Goal: Task Accomplishment & Management: Use online tool/utility

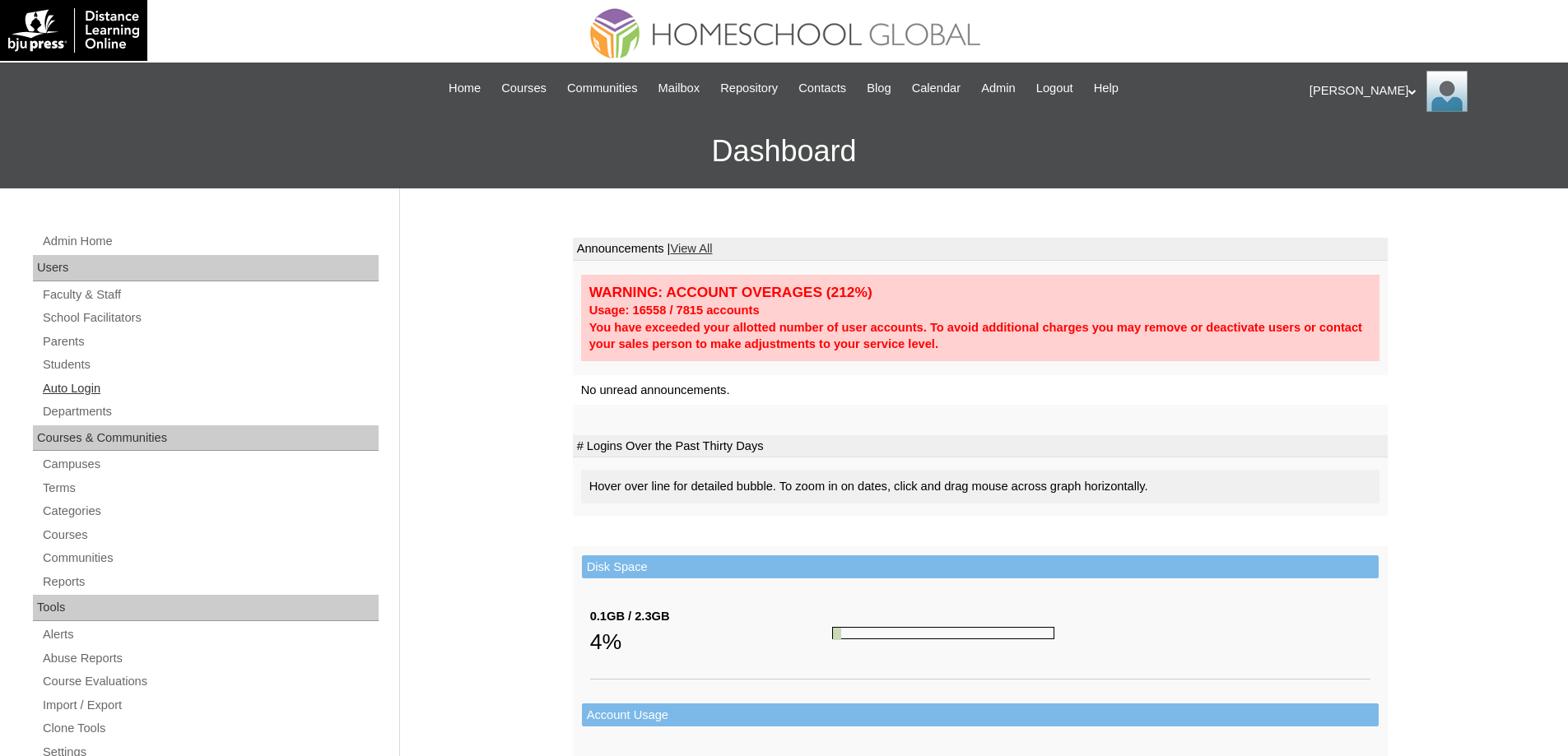
click at [156, 391] on link "Auto Login" at bounding box center [210, 389] width 337 height 21
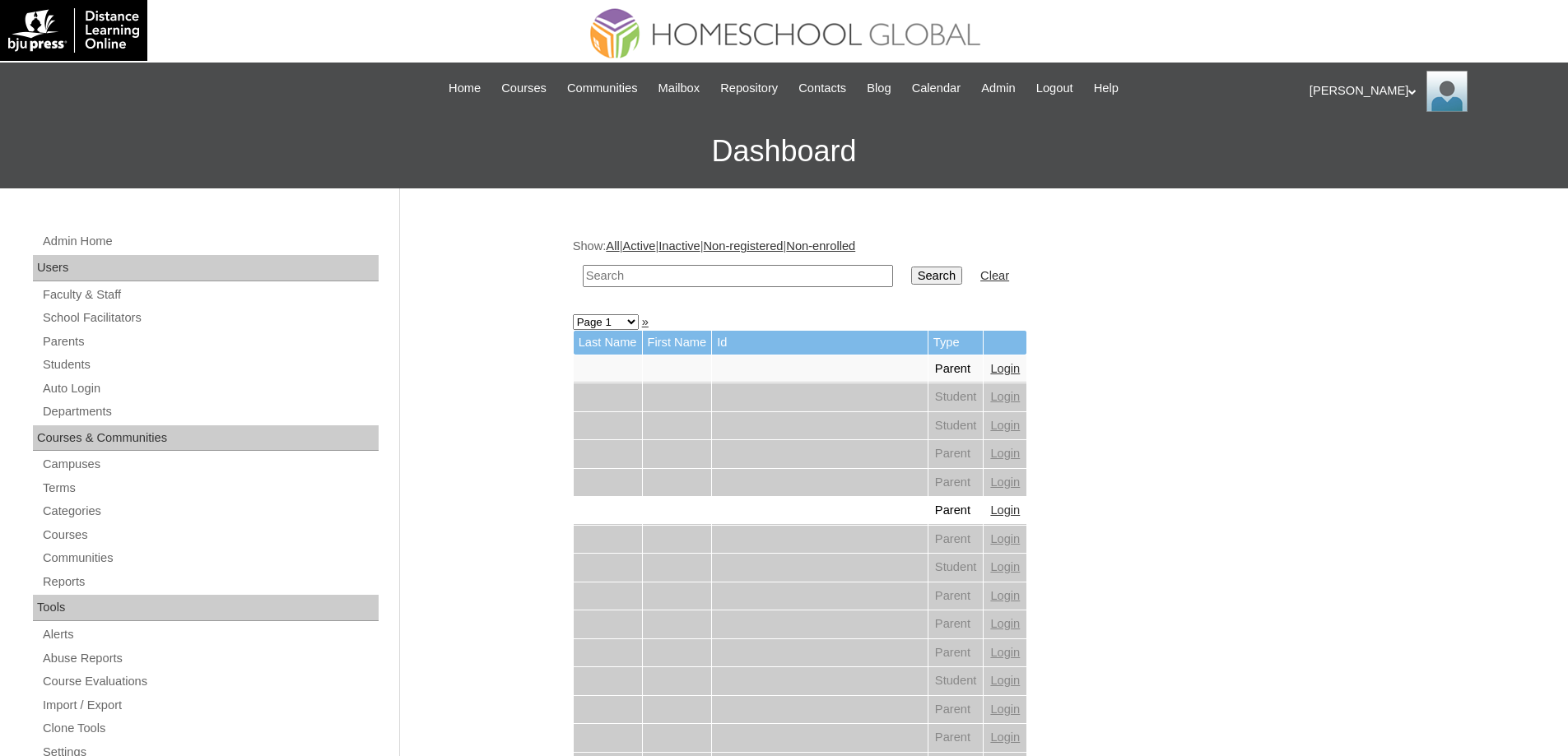
click at [697, 274] on input "text" at bounding box center [739, 275] width 310 height 22
paste input "[PERSON_NAME]"
type input "[PERSON_NAME]"
click at [902, 273] on td "[PERSON_NAME]" at bounding box center [738, 275] width 326 height 38
click at [935, 273] on input "Search" at bounding box center [937, 275] width 51 height 18
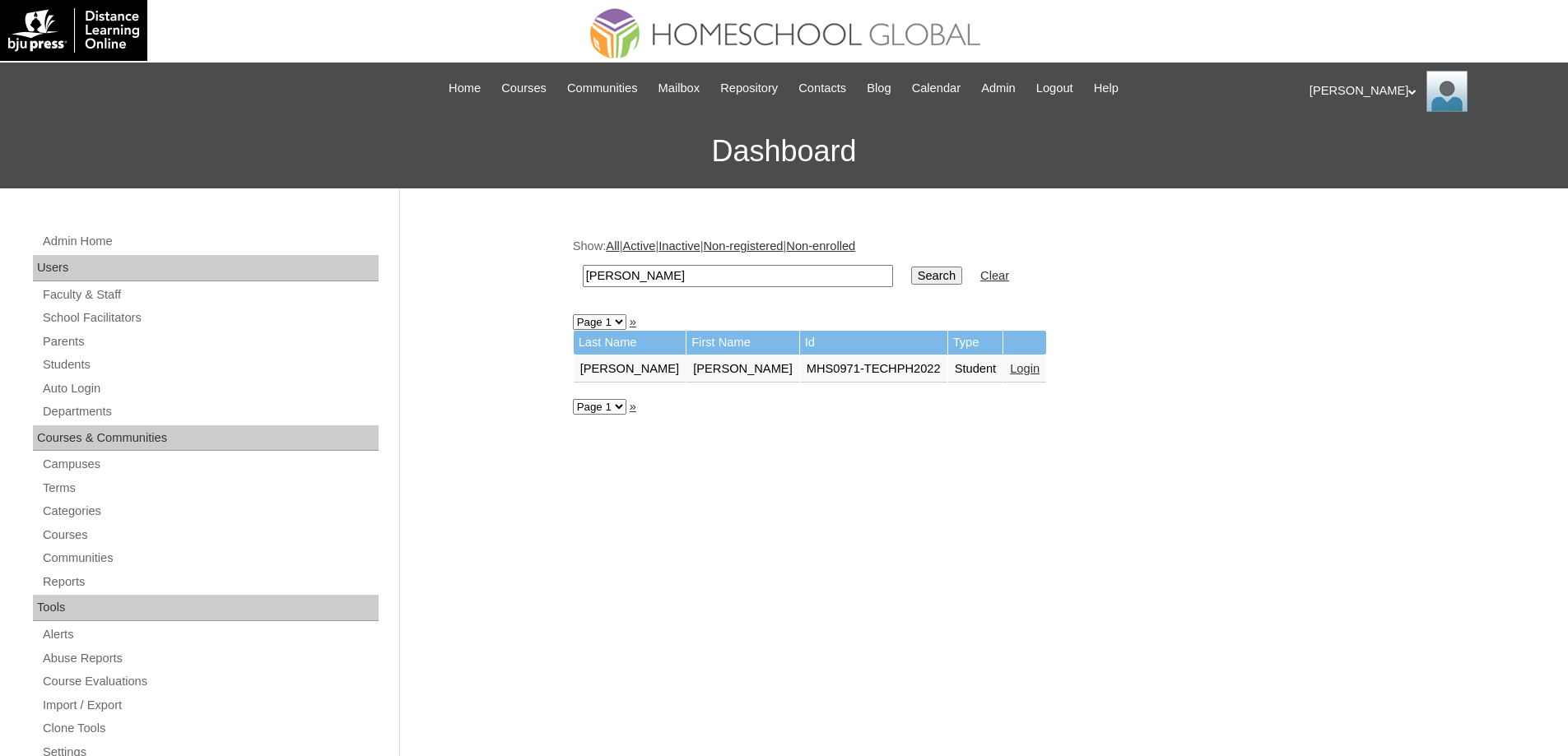
click at [1011, 372] on link "Login" at bounding box center [1025, 368] width 29 height 13
